Goal: Task Accomplishment & Management: Complete application form

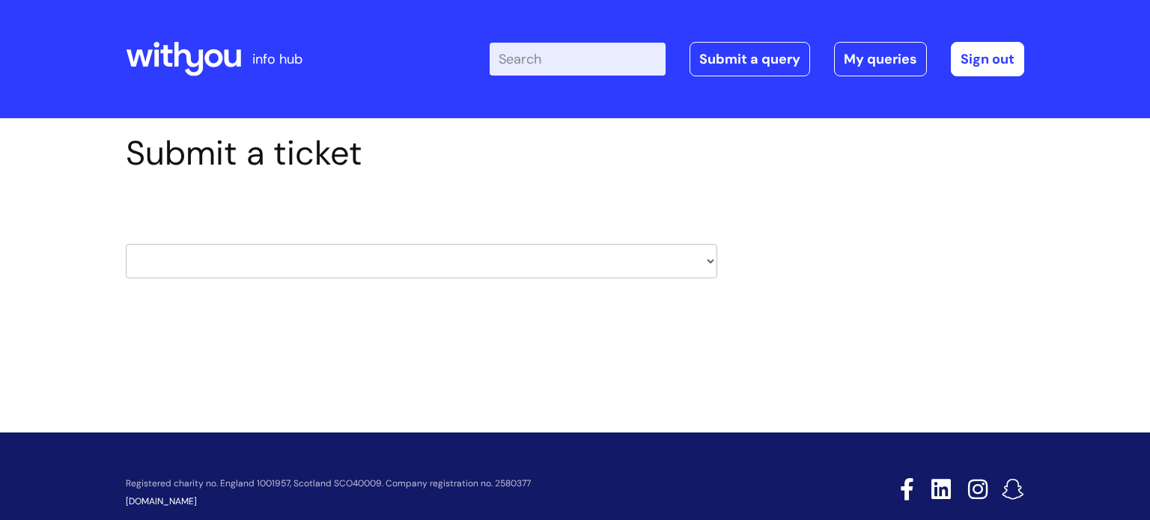
click at [363, 234] on div "HR / People IT and Support Clinical Drug Alerts Finance Accounts Data Support T…" at bounding box center [422, 243] width 592 height 70
click at [381, 252] on select "HR / People IT and Support Clinical Drug Alerts Finance Accounts Data Support T…" at bounding box center [422, 261] width 592 height 34
click at [766, 315] on div "Submit a ticket HR / People IT and Support Clinical Drug Alerts Finance Account…" at bounding box center [575, 229] width 921 height 192
click at [782, 303] on div "Submit a ticket HR / People IT and Support Clinical Drug Alerts Finance Account…" at bounding box center [575, 229] width 921 height 192
click at [723, 268] on div "Submit a ticket HR / People IT and Support Clinical Drug Alerts Finance Account…" at bounding box center [422, 229] width 614 height 192
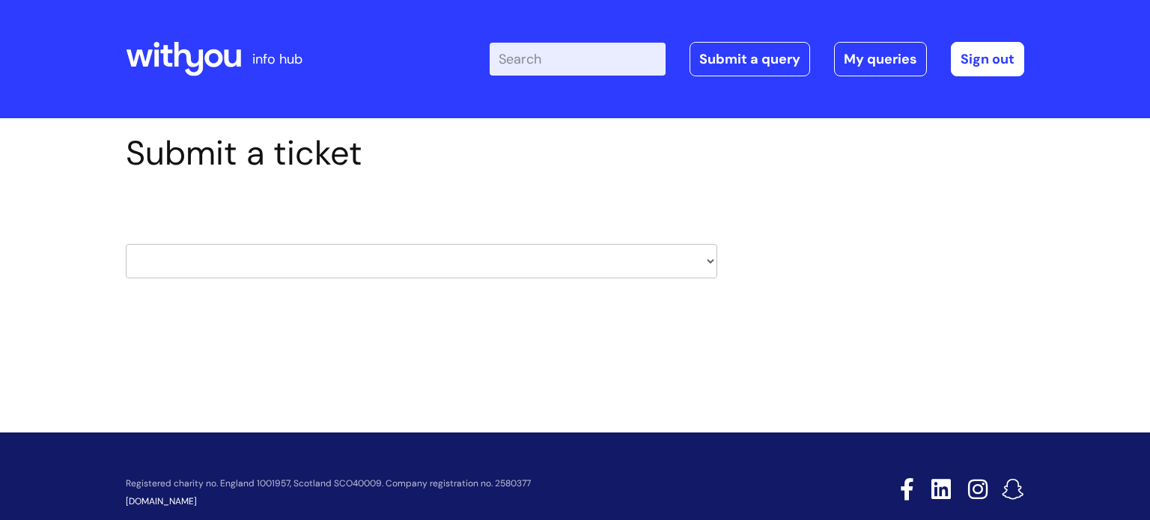
click at [709, 261] on select "HR / People IT and Support Clinical Drug Alerts Finance Accounts Data Support T…" at bounding box center [422, 261] width 592 height 34
select select "learning_and_development"
click at [126, 244] on select "HR / People IT and Support Clinical Drug Alerts Finance Accounts Data Support T…" at bounding box center [422, 261] width 592 height 34
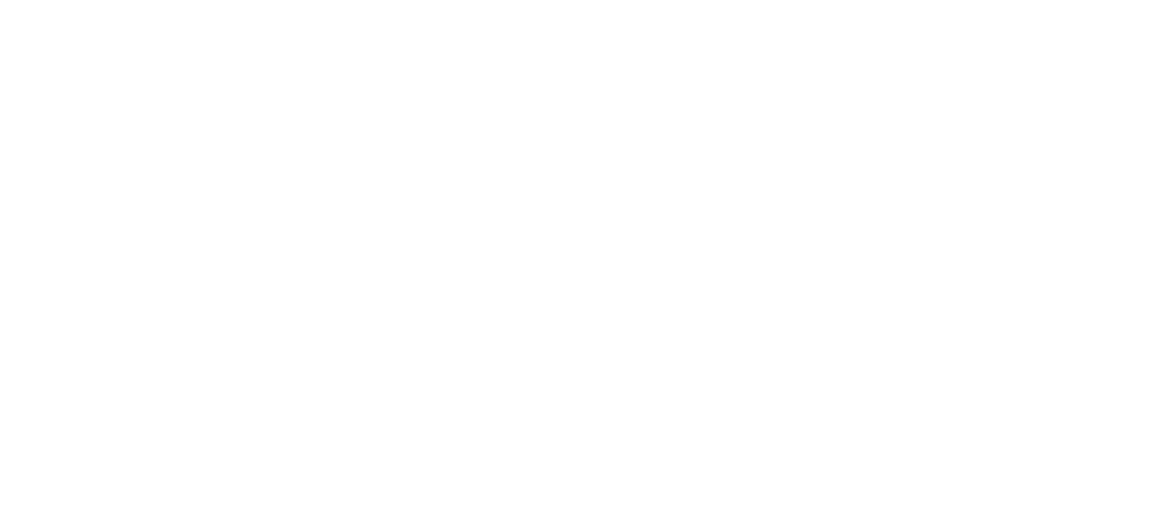
type input "[PERSON_NAME][EMAIL_ADDRESS][PERSON_NAME][DOMAIN_NAME]"
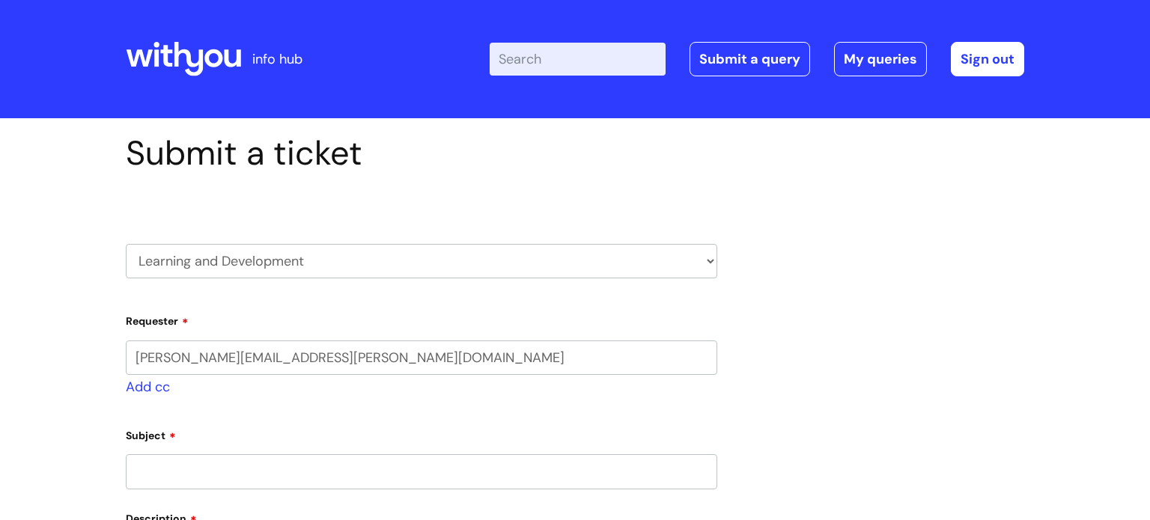
select select "80004286572"
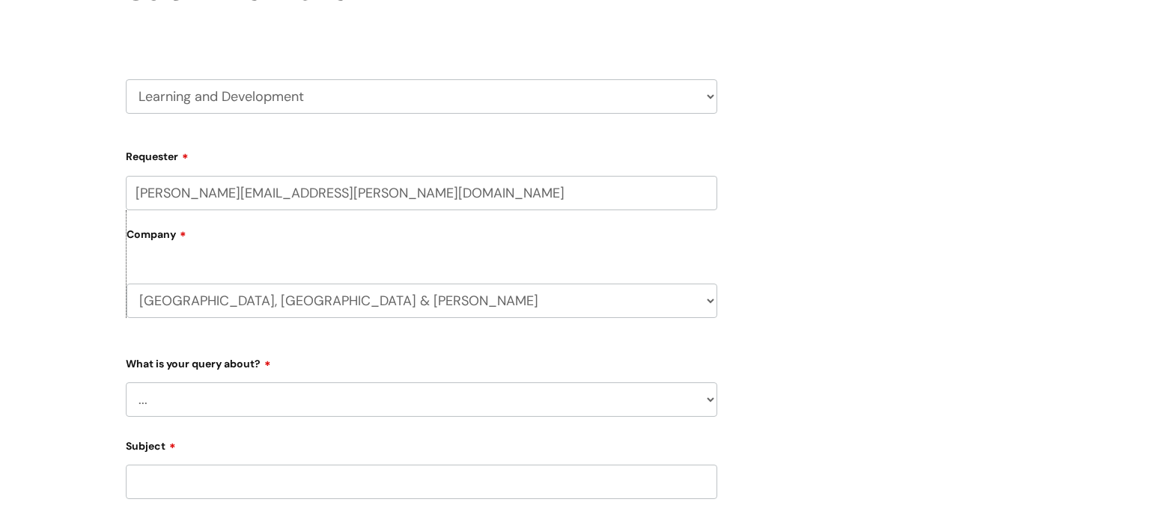
scroll to position [169, 0]
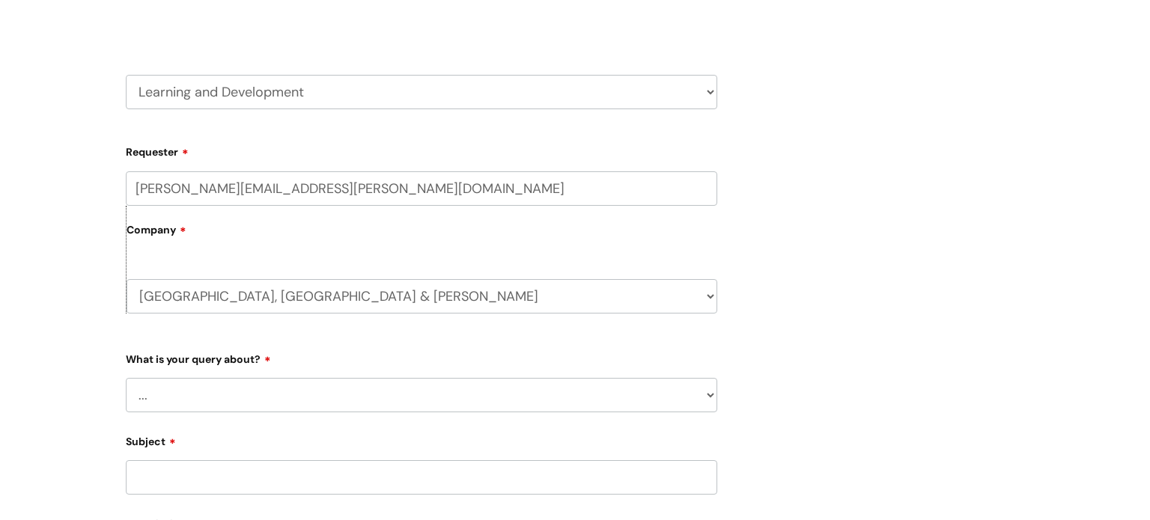
click at [177, 401] on select "... Question about a training course or session booking Ask about apprenticeshi…" at bounding box center [422, 395] width 592 height 34
select select "Question about a training course or session booking"
click at [126, 378] on select "... Question about a training course or session booking Ask about apprenticeshi…" at bounding box center [422, 395] width 592 height 34
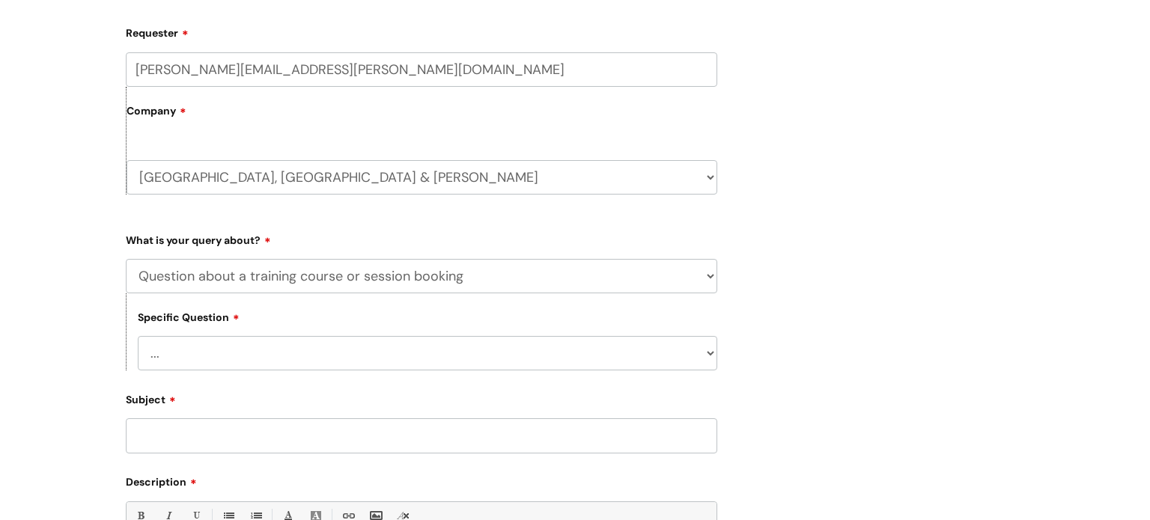
scroll to position [290, 0]
click at [178, 353] on select "... Training booking request Training dates/timetable Enquiry about a topic or …" at bounding box center [428, 352] width 580 height 34
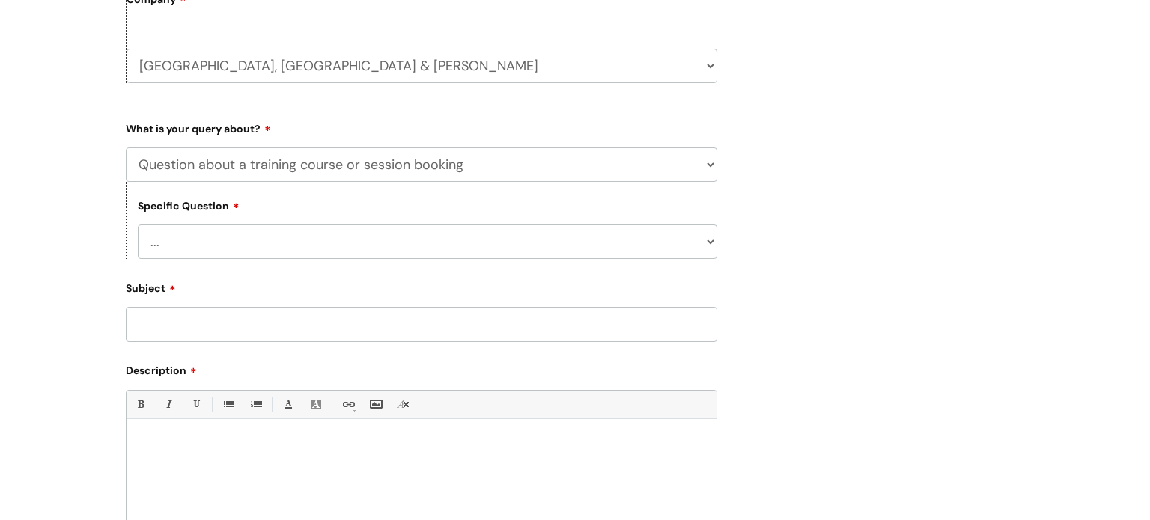
scroll to position [403, 0]
click at [233, 228] on select "... Training booking request Training dates/timetable Enquiry about a topic or …" at bounding box center [428, 239] width 580 height 34
select select "Attendance query"
click at [138, 222] on select "... Training booking request Training dates/timetable Enquiry about a topic or …" at bounding box center [428, 239] width 580 height 34
click at [214, 316] on input "Subject" at bounding box center [422, 321] width 592 height 34
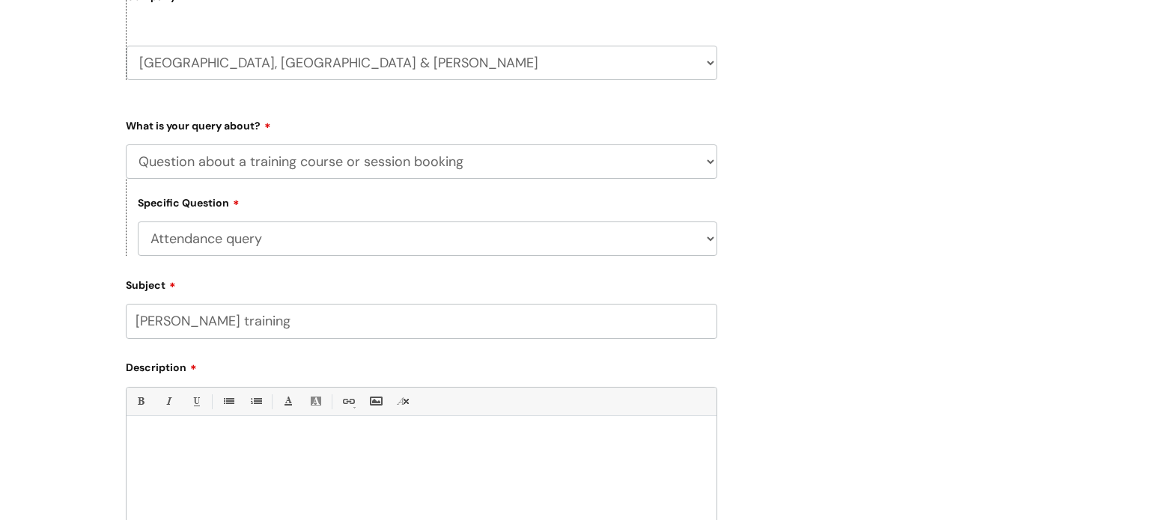
type input "[PERSON_NAME] training"
click at [226, 453] on div at bounding box center [422, 475] width 590 height 103
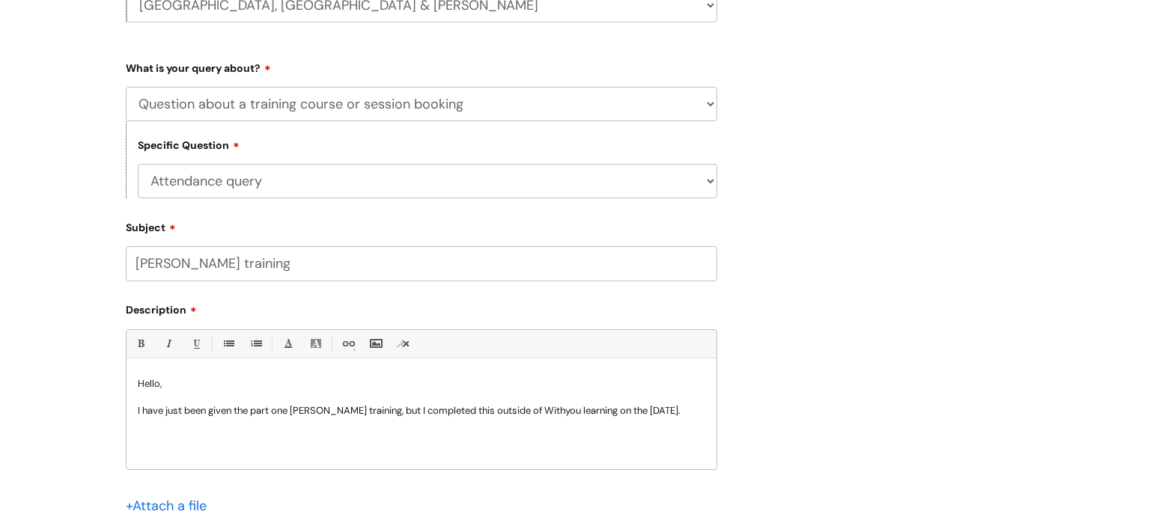
scroll to position [463, 0]
click at [544, 429] on div "Hello, I have just been given the part one [PERSON_NAME] training, but I comple…" at bounding box center [422, 415] width 590 height 103
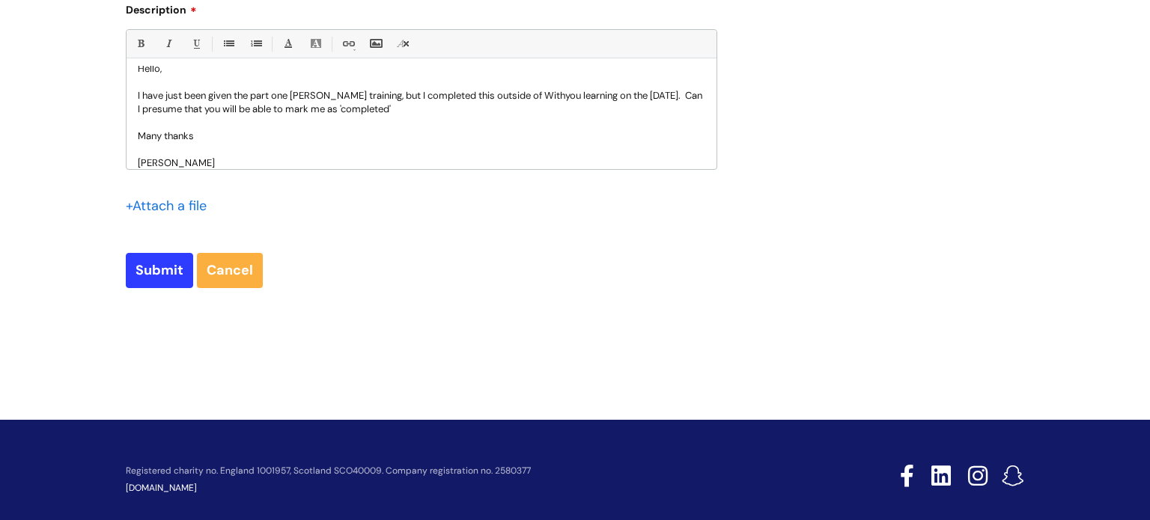
scroll to position [766, 0]
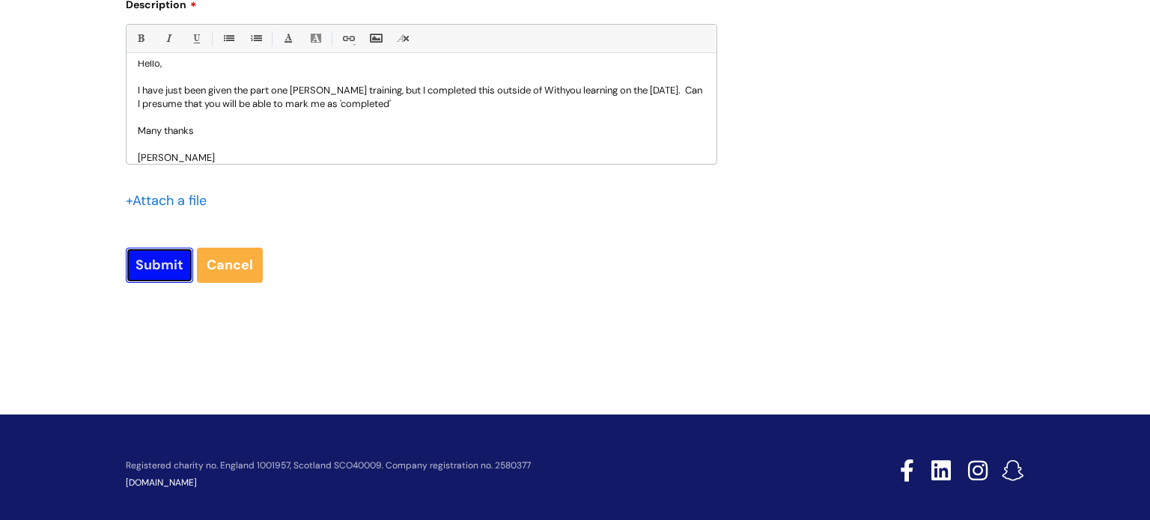
click at [146, 266] on input "Submit" at bounding box center [159, 265] width 67 height 34
type input "Please Wait..."
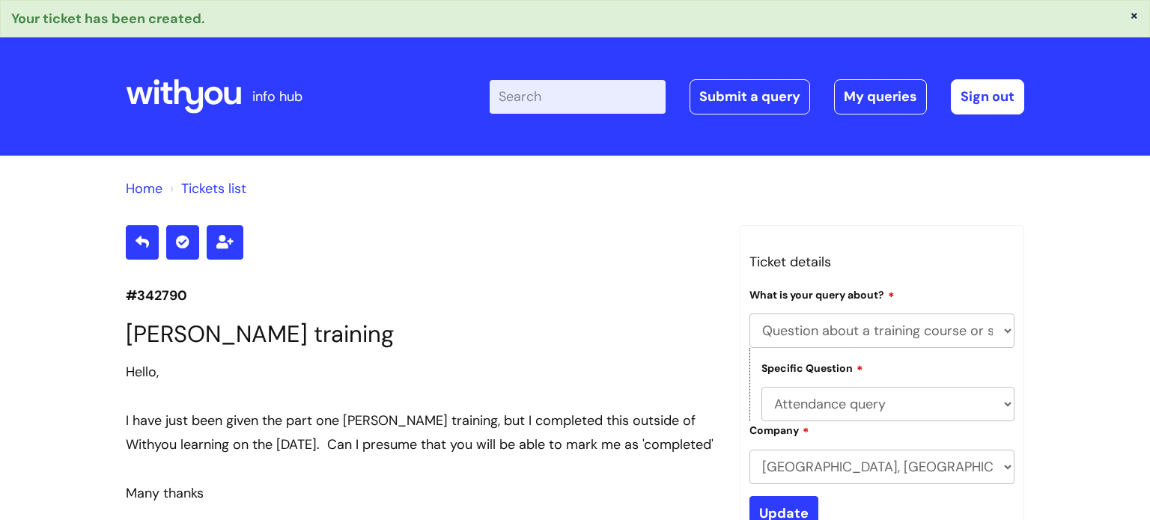
select select "Question about a training course or session booking"
select select "Attendance query"
